Goal: Task Accomplishment & Management: Use online tool/utility

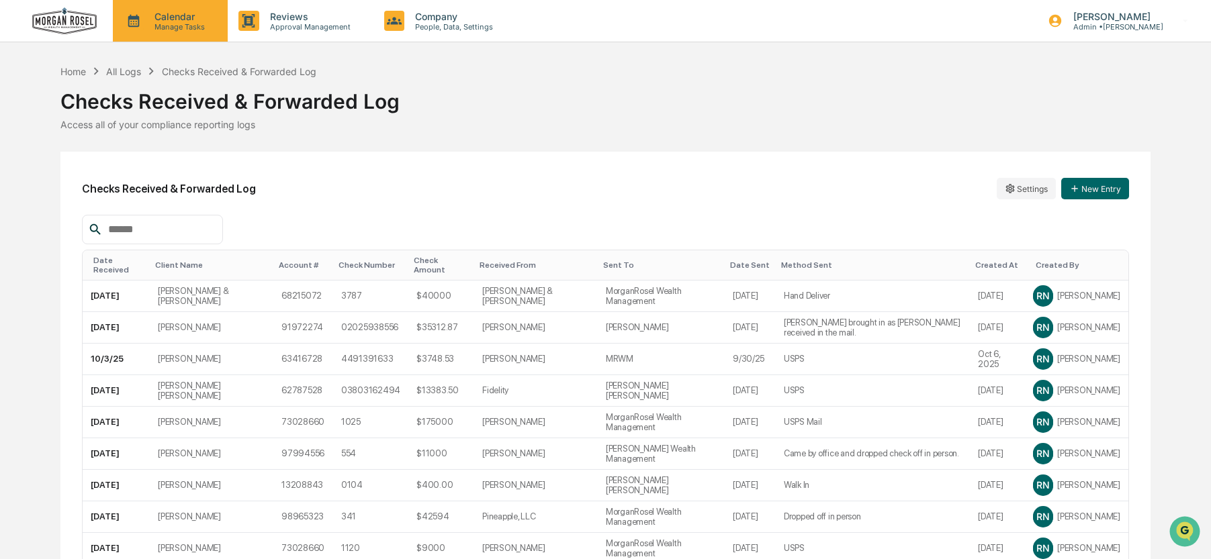
click at [163, 24] on p "Manage Tasks" at bounding box center [178, 26] width 68 height 9
click at [82, 73] on div at bounding box center [609, 279] width 1218 height 559
click at [72, 73] on div "Home" at bounding box center [73, 71] width 26 height 11
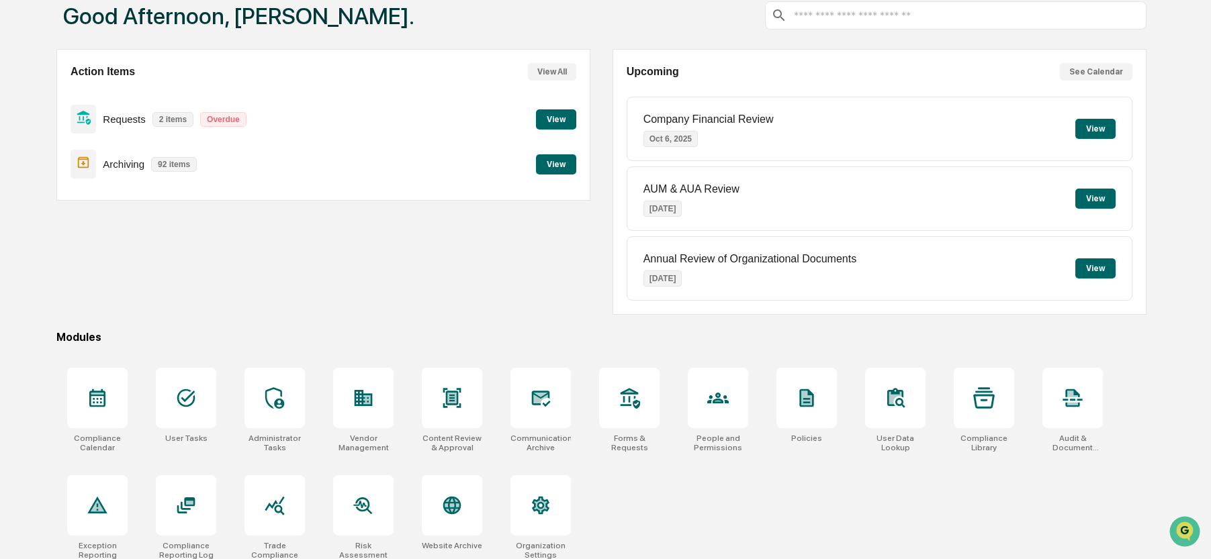
scroll to position [91, 0]
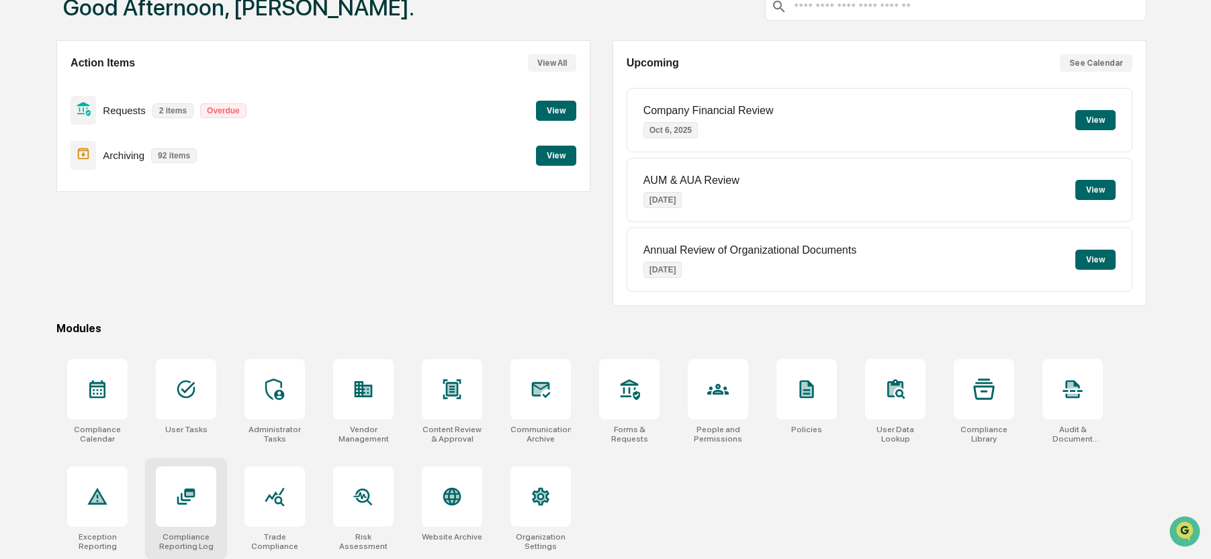
click at [186, 503] on icon at bounding box center [185, 496] width 21 height 21
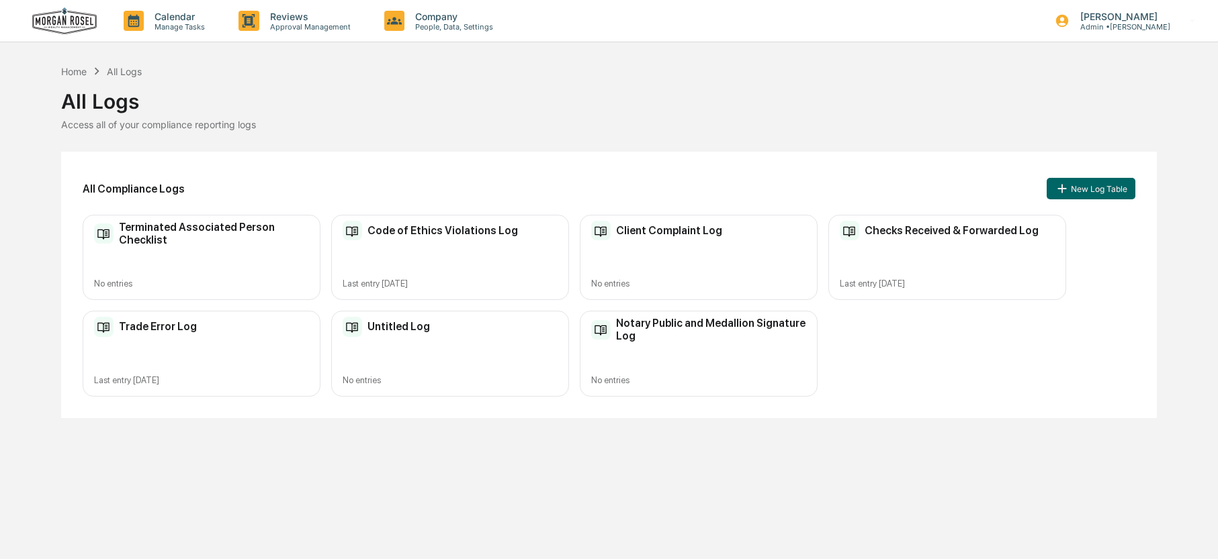
click at [154, 329] on h2 "Trade Error Log" at bounding box center [158, 326] width 78 height 13
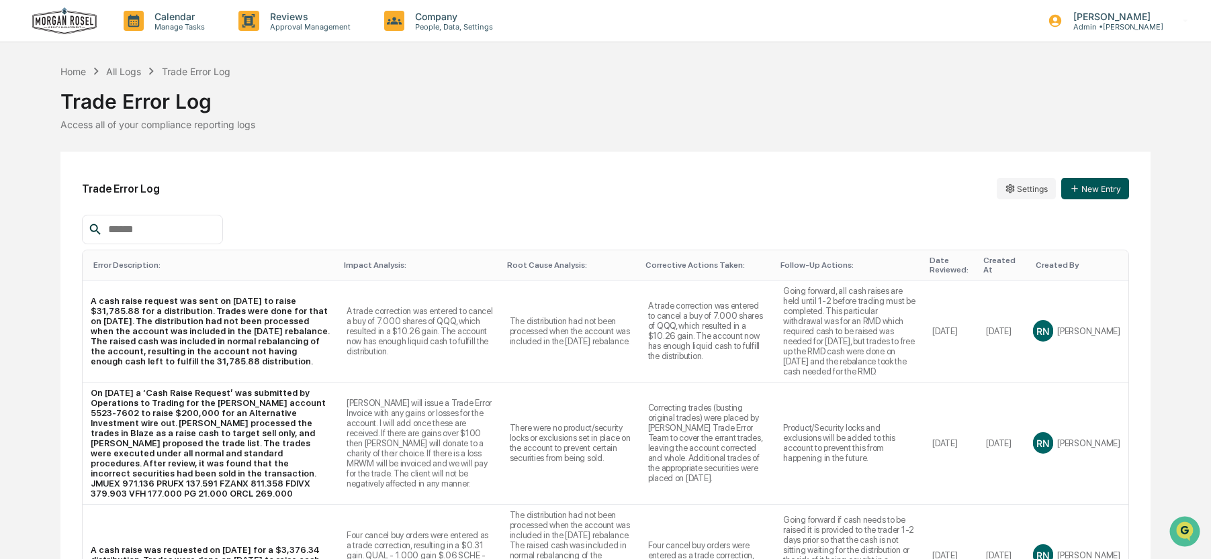
click at [1089, 192] on button "New Entry" at bounding box center [1095, 188] width 68 height 21
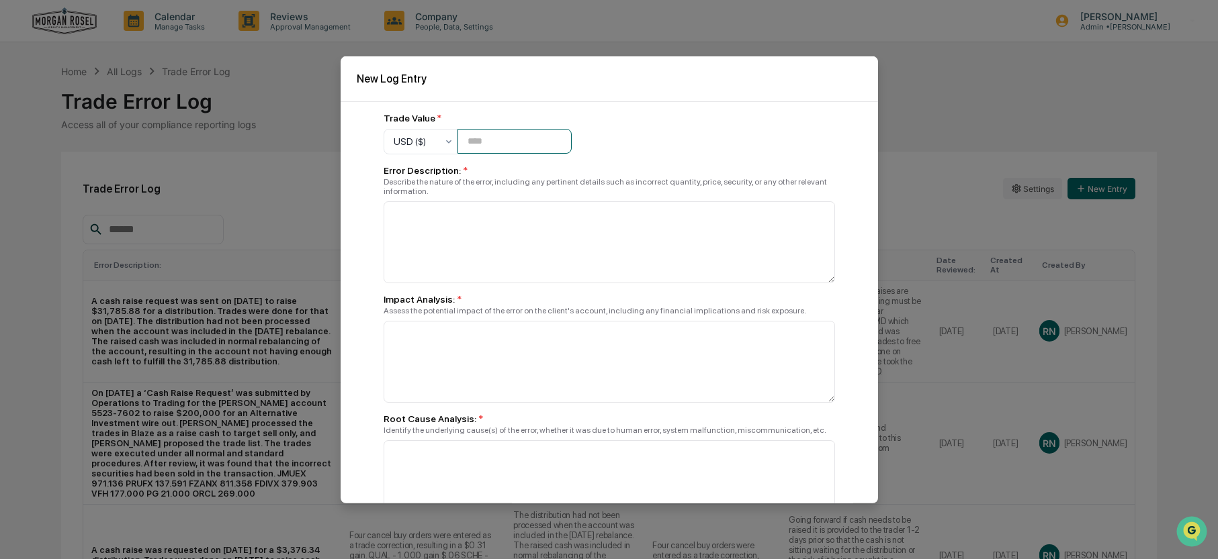
click at [521, 146] on input "number" at bounding box center [514, 141] width 114 height 25
